Goal: Find specific page/section: Find specific page/section

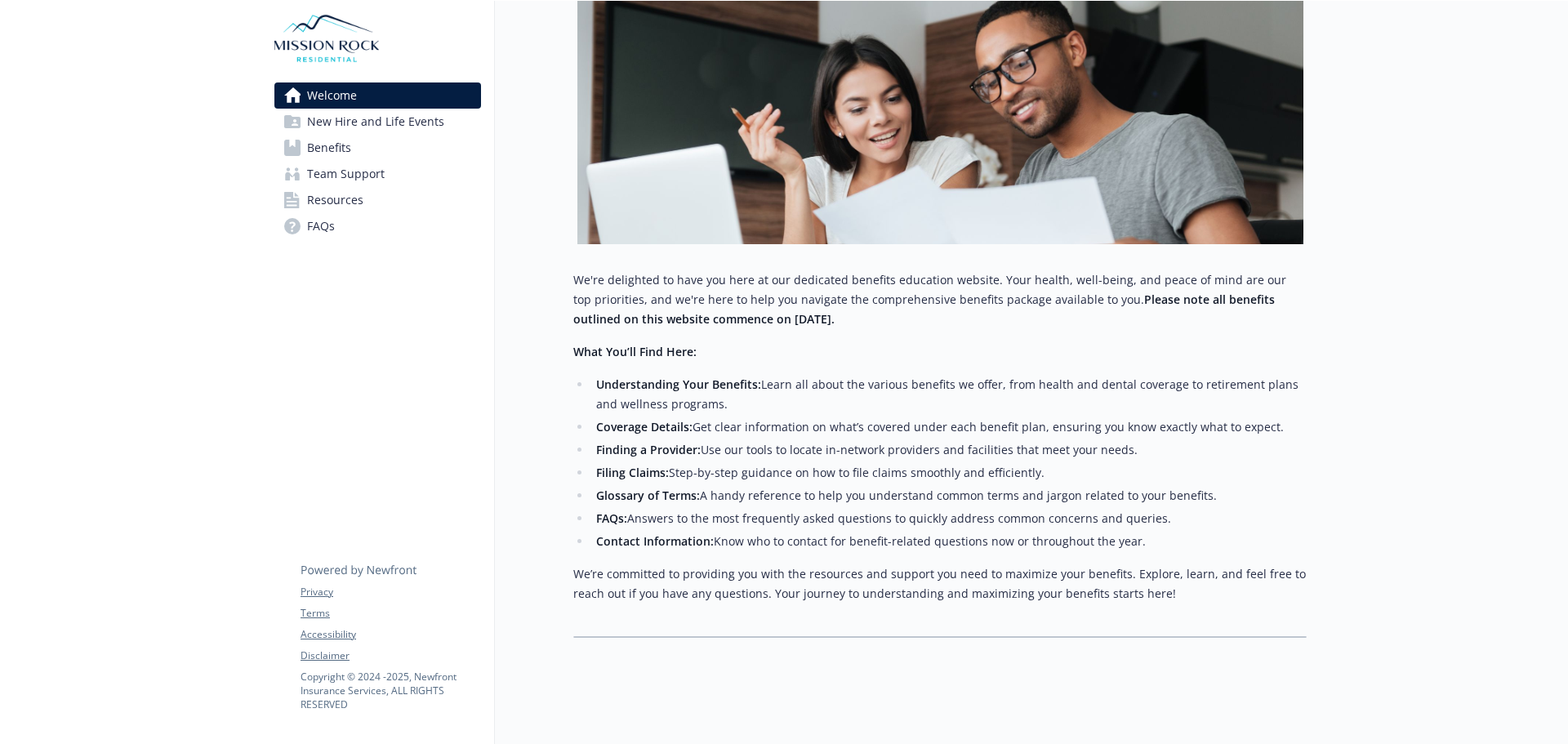
scroll to position [276, 0]
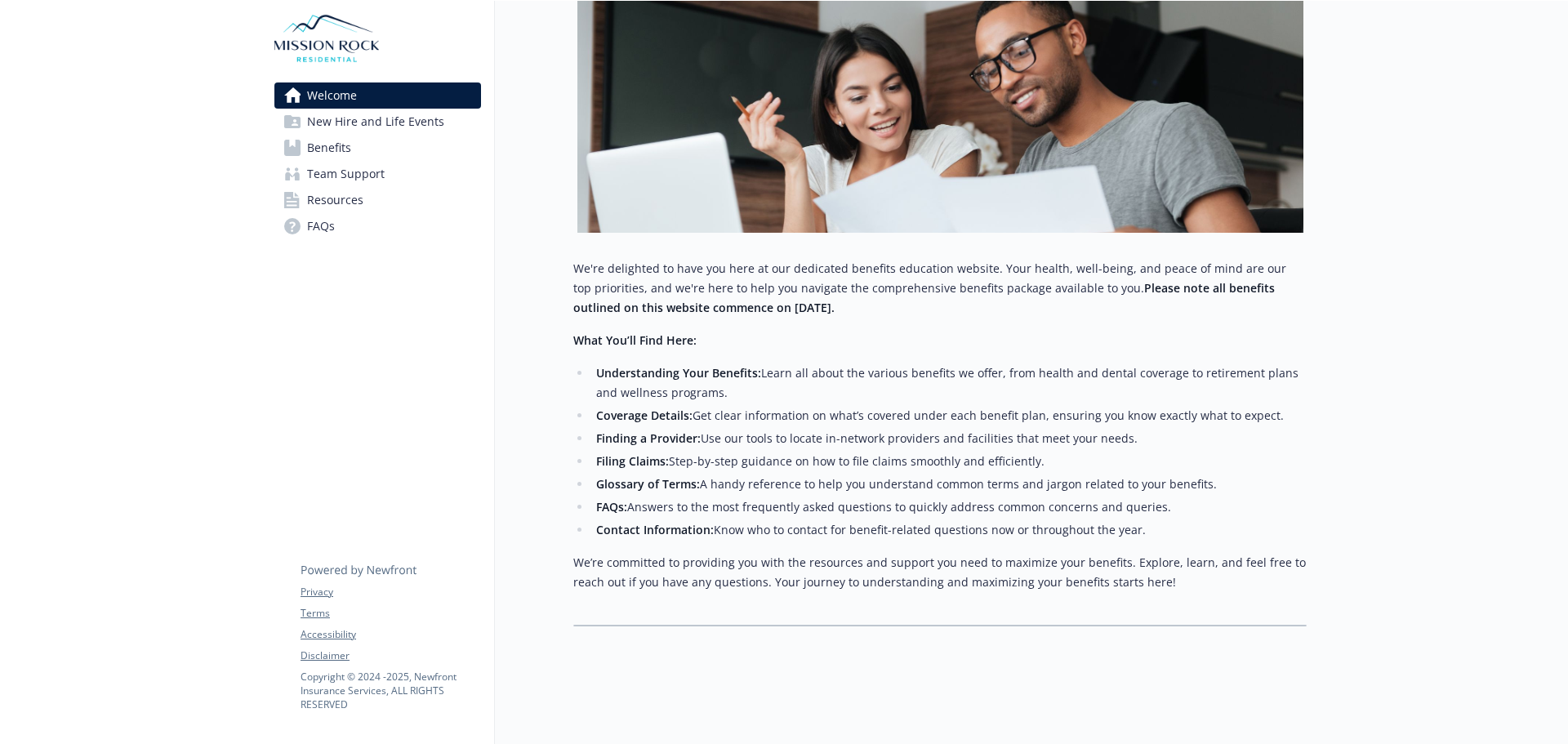
click at [400, 124] on span "New Hire and Life Events" at bounding box center [375, 122] width 137 height 26
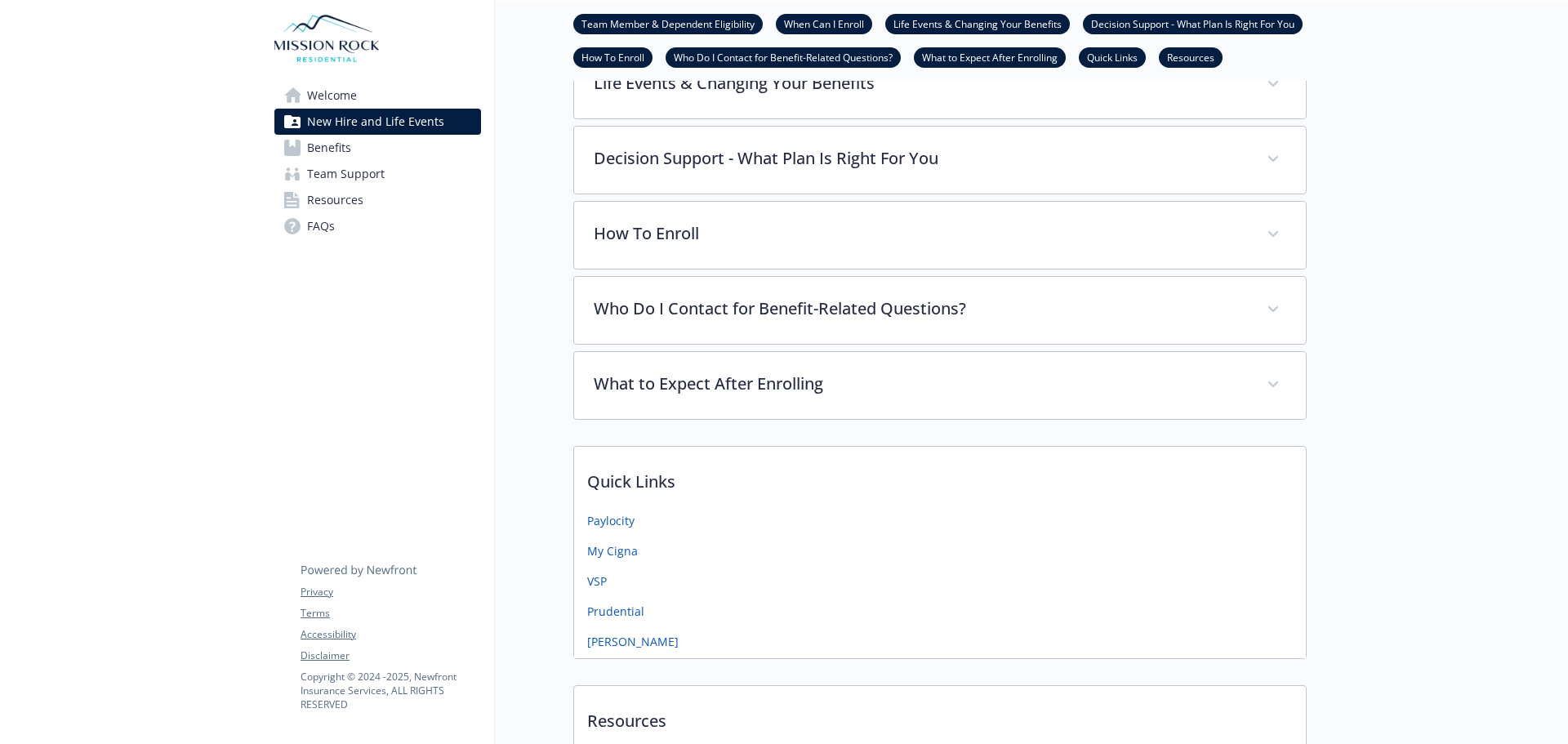
scroll to position [603, 0]
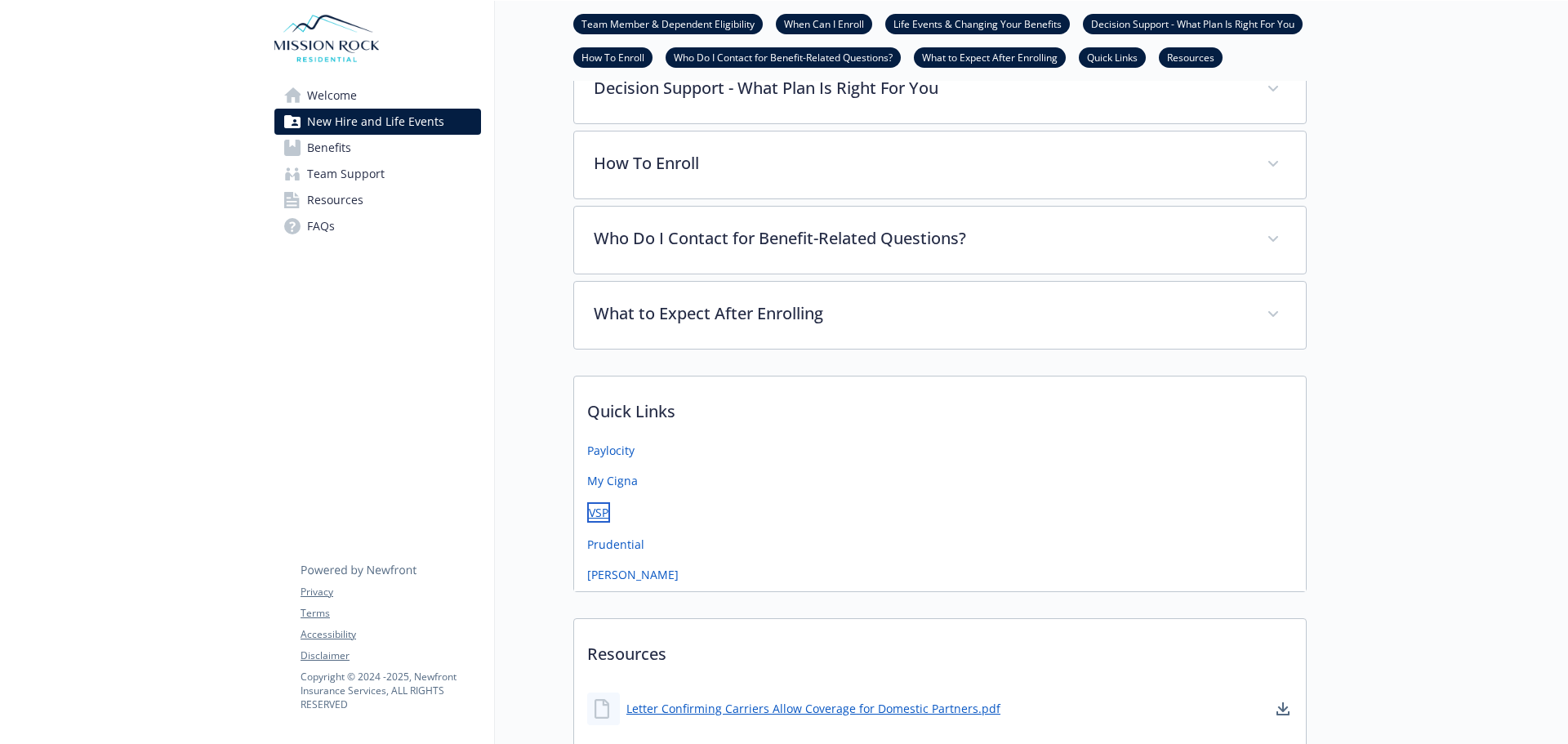
click at [599, 512] on link "VSP" at bounding box center [598, 512] width 23 height 20
click at [594, 515] on link "VSP" at bounding box center [598, 512] width 23 height 20
click at [622, 482] on link "My Cigna" at bounding box center [614, 482] width 54 height 20
